Goal: Find contact information: Find contact information

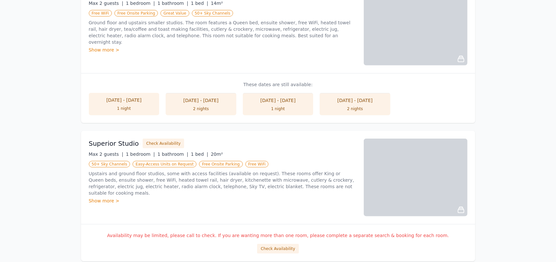
scroll to position [292, 0]
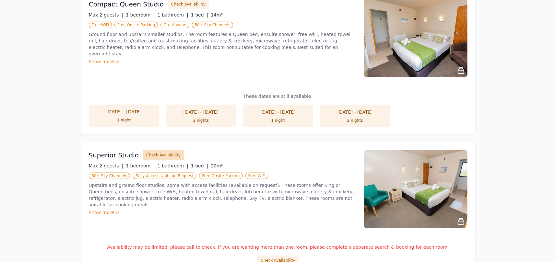
click at [153, 155] on button "Check Availability" at bounding box center [164, 155] width 42 height 10
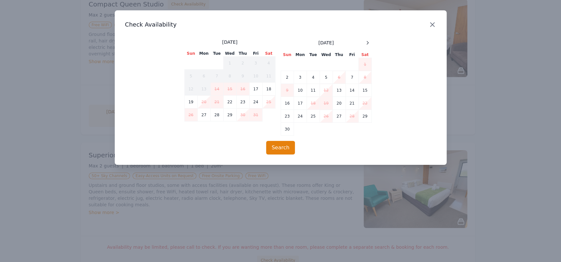
click at [430, 24] on icon "button" at bounding box center [433, 25] width 8 height 8
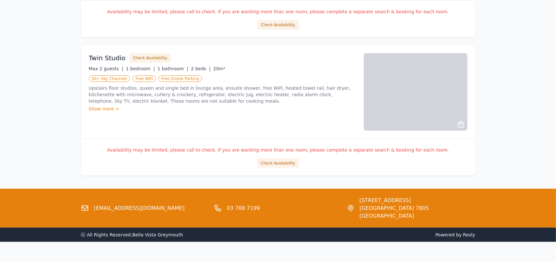
scroll to position [530, 0]
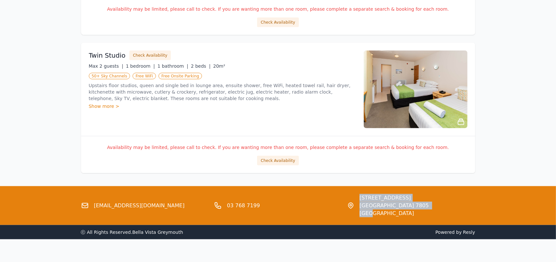
drag, startPoint x: 429, startPoint y: 207, endPoint x: 359, endPoint y: 192, distance: 72.3
click at [359, 192] on div "[EMAIL_ADDRESS][DOMAIN_NAME] 03 768 7199 [STREET_ADDRESS]" at bounding box center [278, 205] width 556 height 39
click at [299, 194] on div "03 768 7199" at bounding box center [278, 205] width 128 height 23
drag, startPoint x: 430, startPoint y: 205, endPoint x: 359, endPoint y: 197, distance: 71.5
click at [359, 197] on div "[STREET_ADDRESS]" at bounding box center [411, 205] width 128 height 23
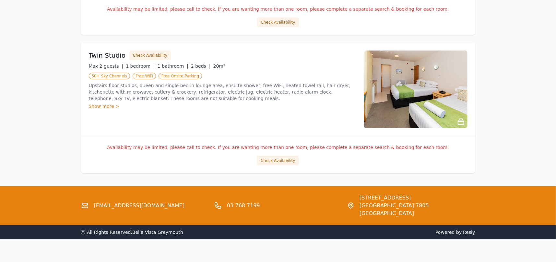
click at [295, 204] on div "03 768 7199" at bounding box center [278, 205] width 128 height 23
drag, startPoint x: 429, startPoint y: 206, endPoint x: 355, endPoint y: 198, distance: 74.4
click at [355, 198] on div "[STREET_ADDRESS]" at bounding box center [411, 205] width 128 height 23
click at [275, 199] on div "03 768 7199" at bounding box center [278, 205] width 128 height 23
drag, startPoint x: 400, startPoint y: 206, endPoint x: 357, endPoint y: 197, distance: 43.6
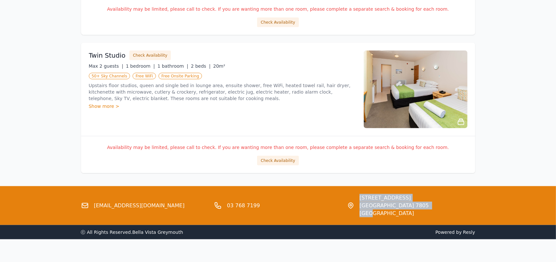
click at [357, 197] on div "[STREET_ADDRESS]" at bounding box center [411, 205] width 128 height 23
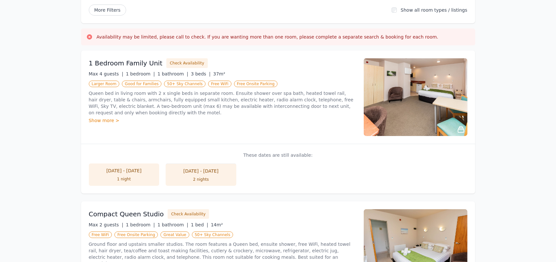
scroll to position [76, 0]
